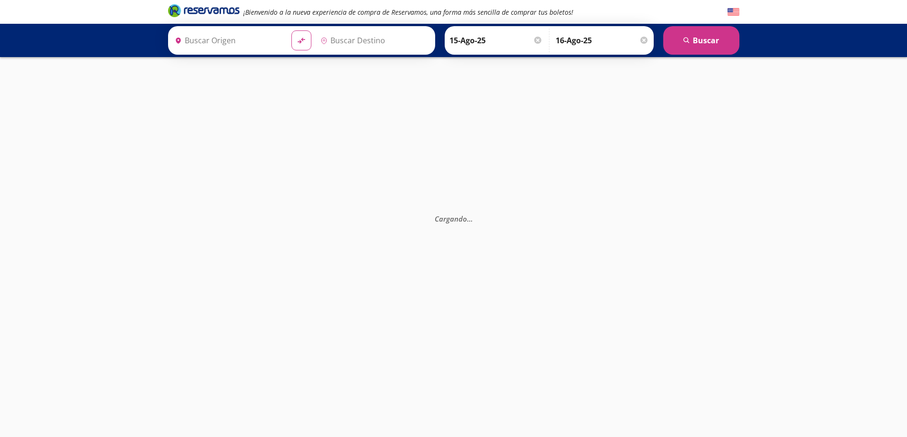
type input "[GEOGRAPHIC_DATA], [GEOGRAPHIC_DATA]"
type input "Uruapan, [GEOGRAPHIC_DATA]"
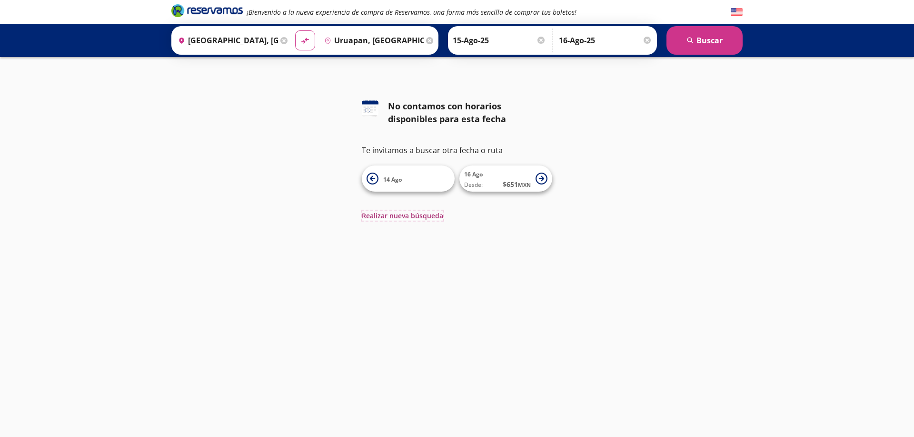
click at [410, 219] on button "Realizar nueva búsqueda" at bounding box center [402, 216] width 81 height 10
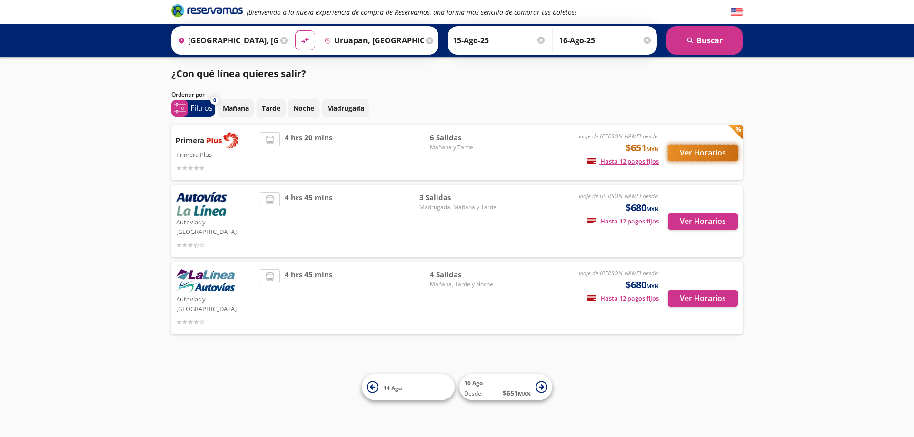
click at [707, 149] on button "Ver Horarios" at bounding box center [703, 153] width 70 height 17
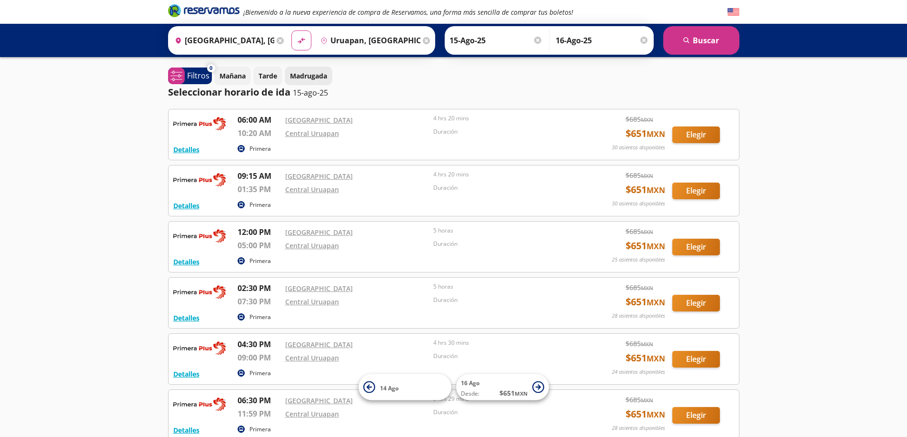
click at [314, 76] on p "Madrugada" at bounding box center [308, 76] width 37 height 10
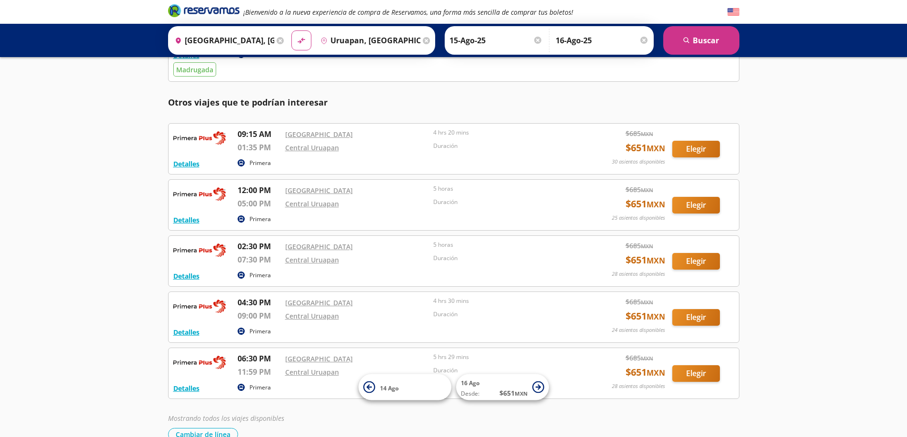
scroll to position [95, 0]
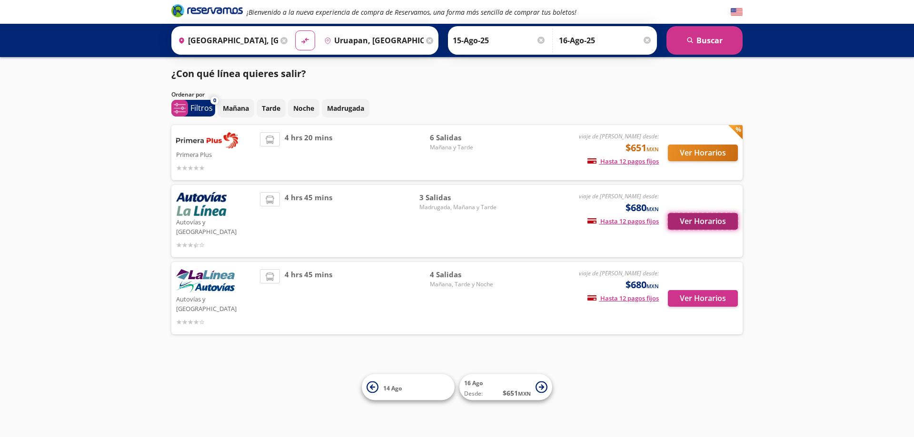
click at [708, 216] on button "Ver Horarios" at bounding box center [703, 221] width 70 height 17
